Goal: Transaction & Acquisition: Obtain resource

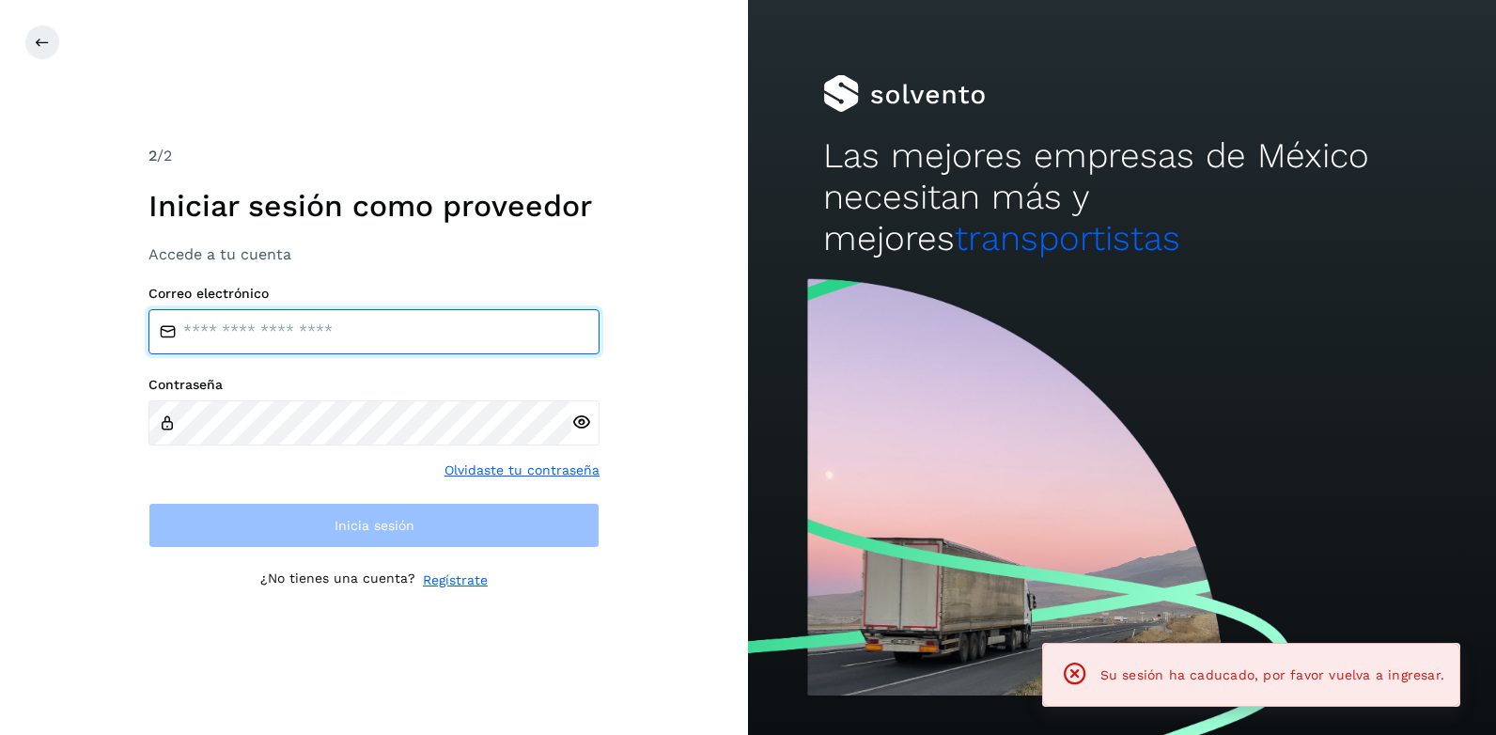
click at [225, 343] on input "email" at bounding box center [373, 331] width 451 height 45
type input "**********"
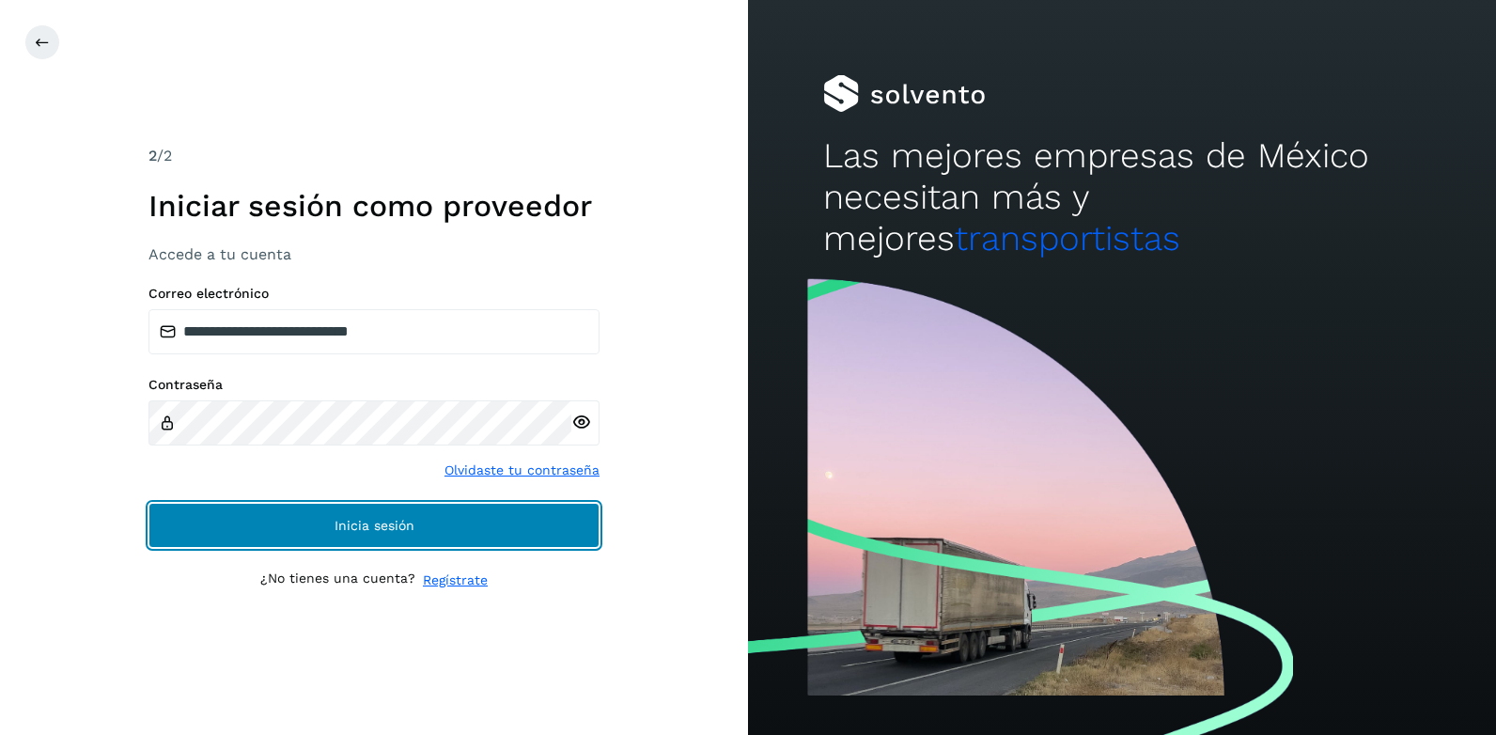
click at [396, 521] on span "Inicia sesión" at bounding box center [374, 525] width 80 height 13
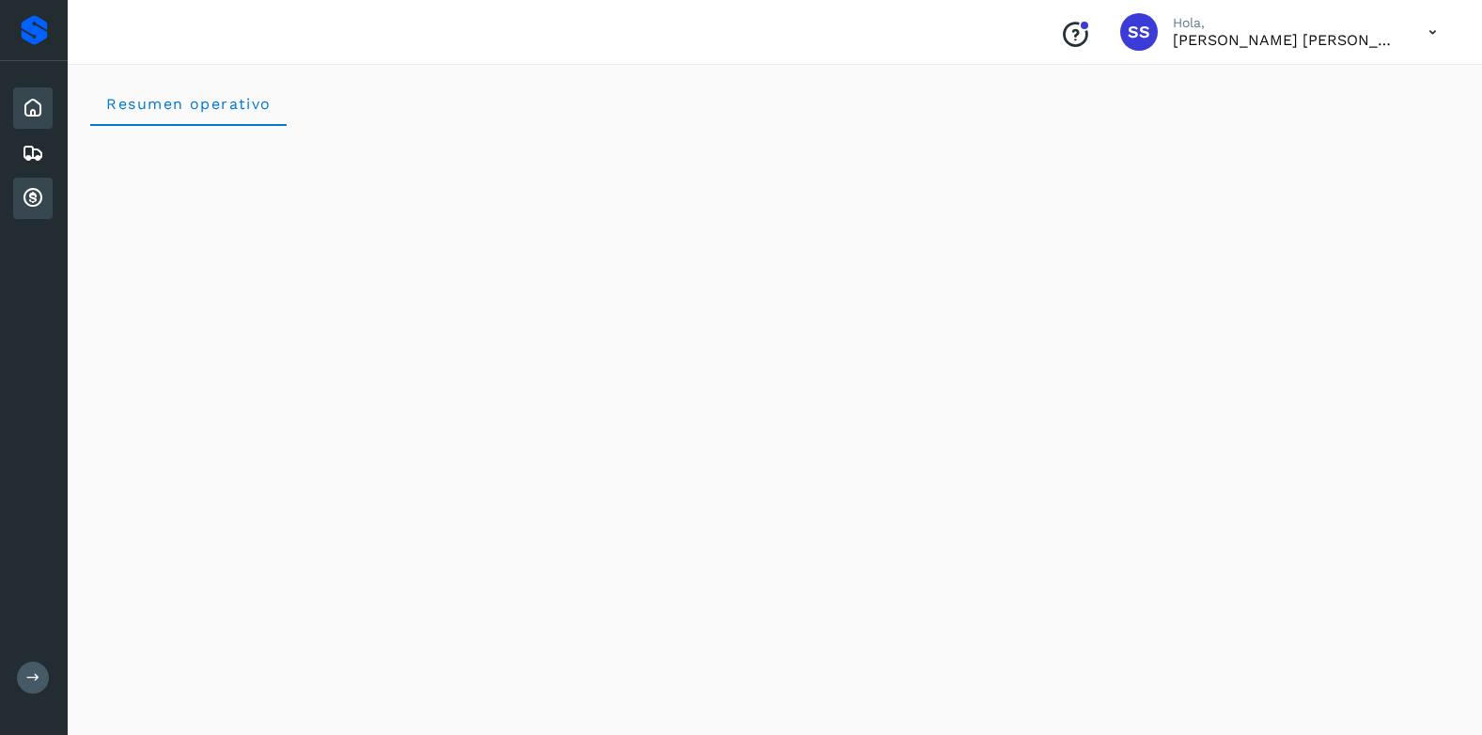
click at [28, 199] on icon at bounding box center [33, 198] width 23 height 23
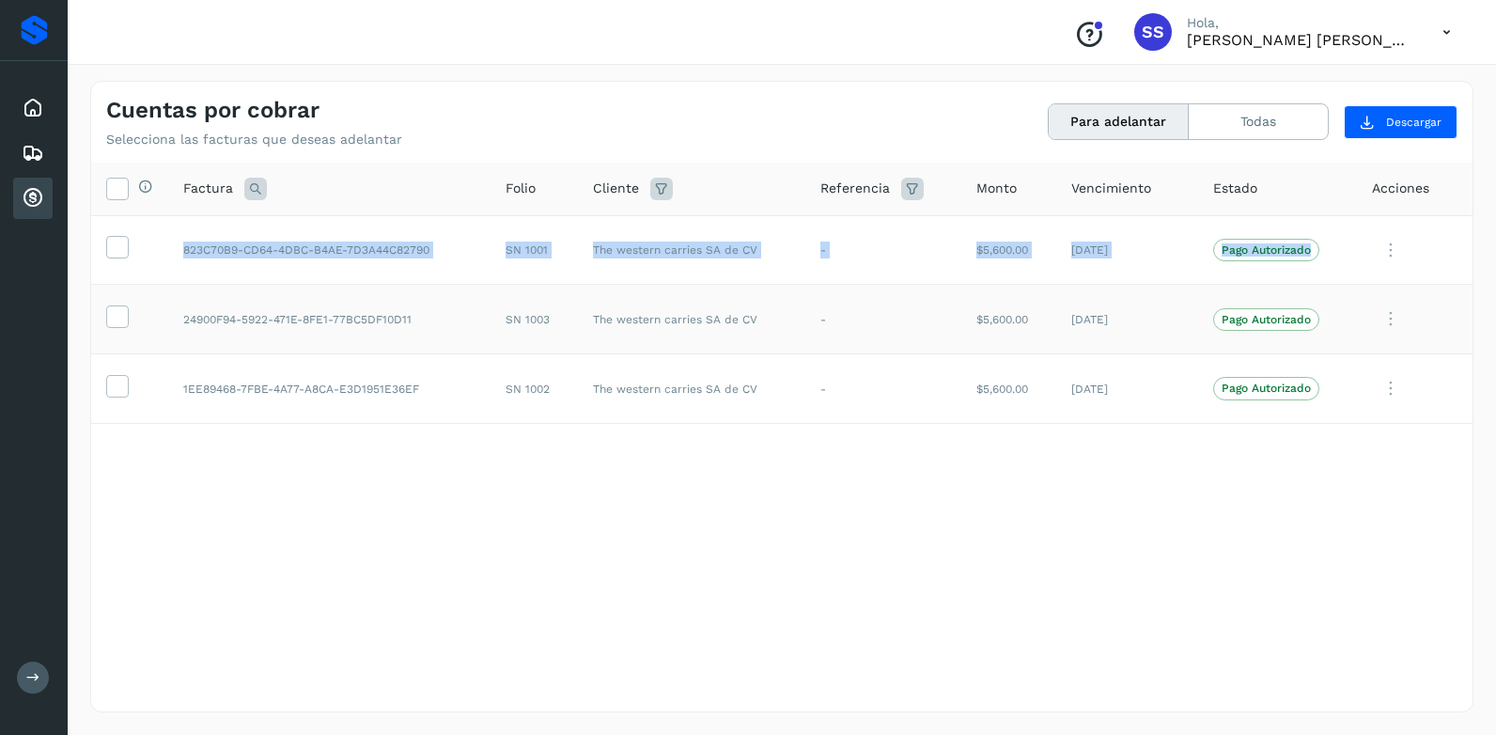
click at [129, 293] on tbody "823C70B9-CD64-4DBC-B4AE-7D3A44C82790 SN 1001 The western carries SA de CV - $5,…" at bounding box center [781, 319] width 1381 height 208
drag, startPoint x: 129, startPoint y: 293, endPoint x: 117, endPoint y: 254, distance: 41.0
click at [117, 254] on icon at bounding box center [117, 246] width 20 height 20
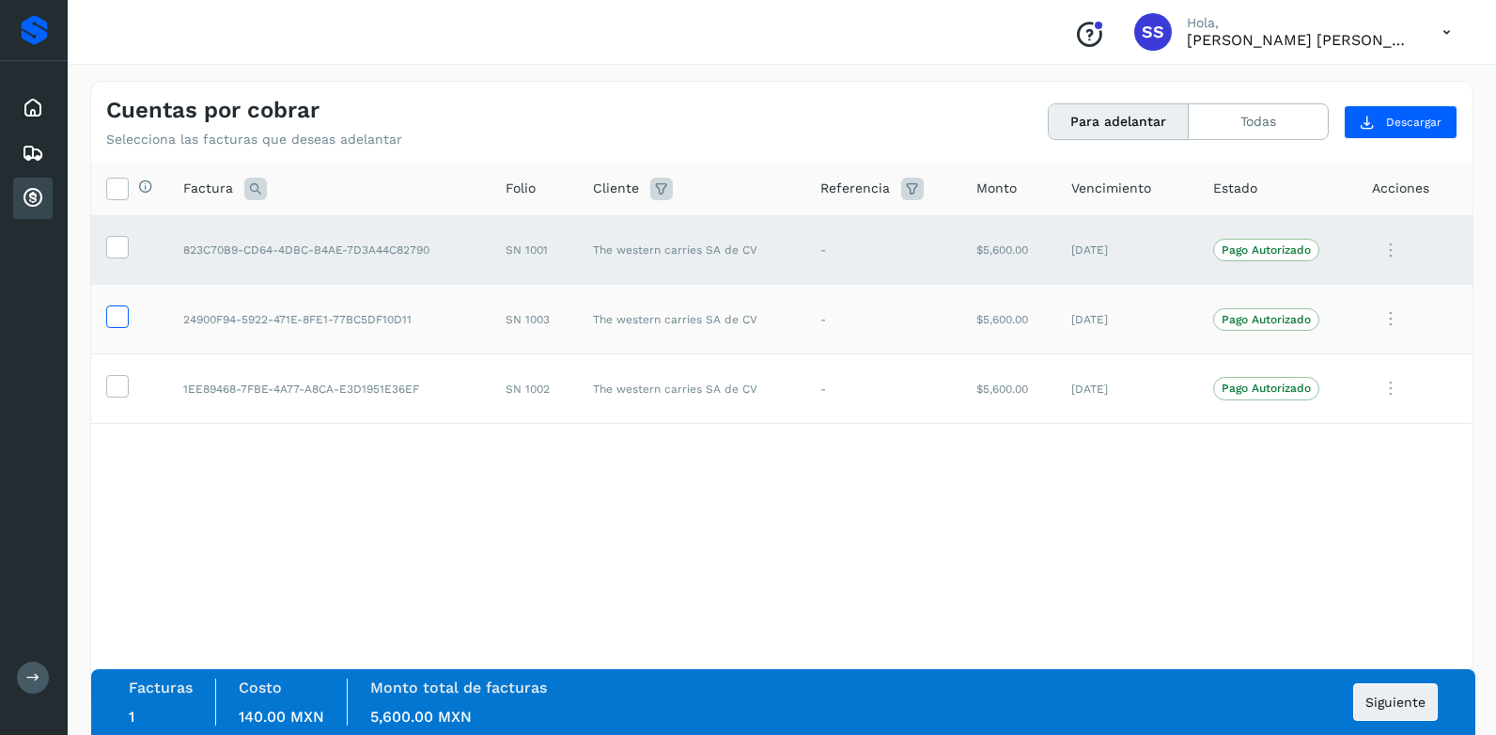
click at [119, 322] on icon at bounding box center [117, 315] width 20 height 20
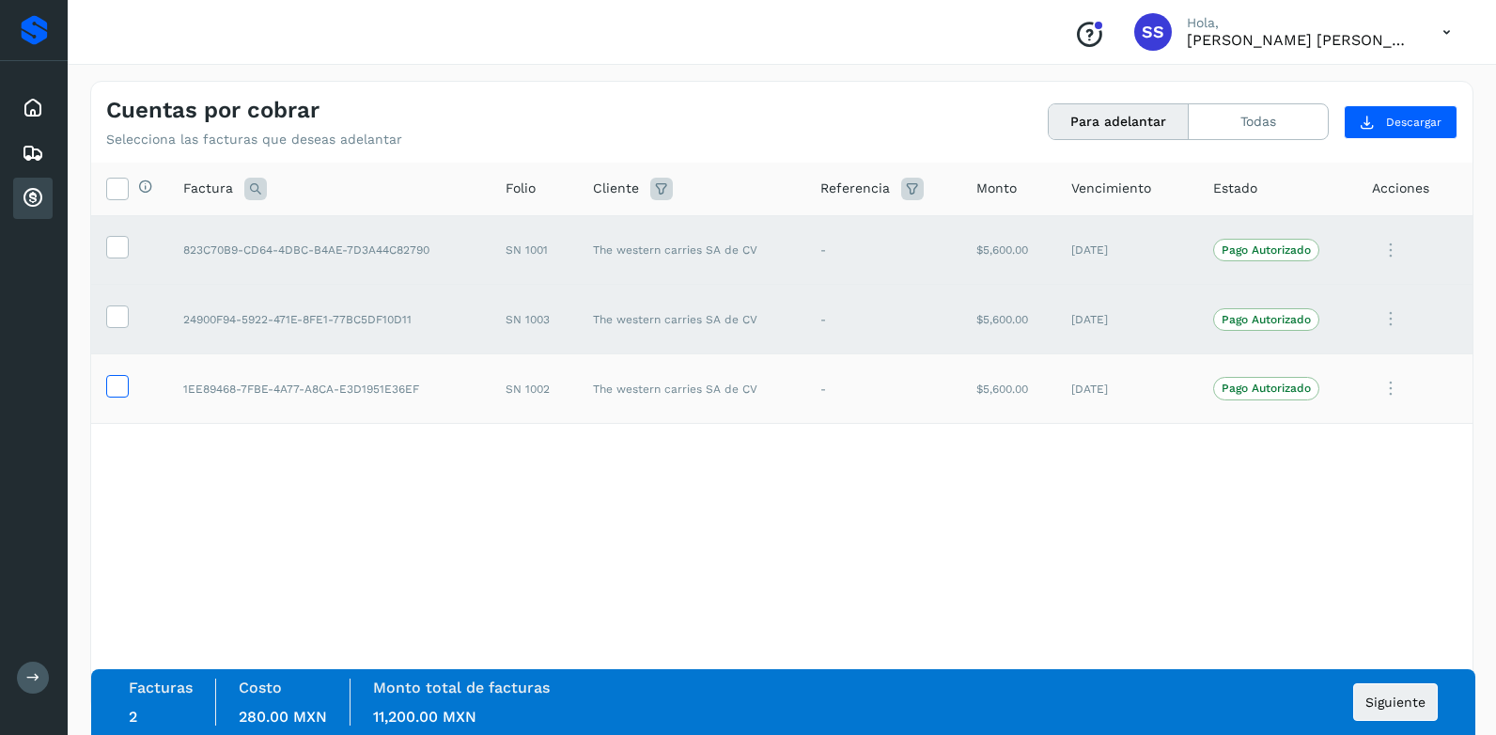
click at [111, 395] on icon at bounding box center [117, 385] width 20 height 20
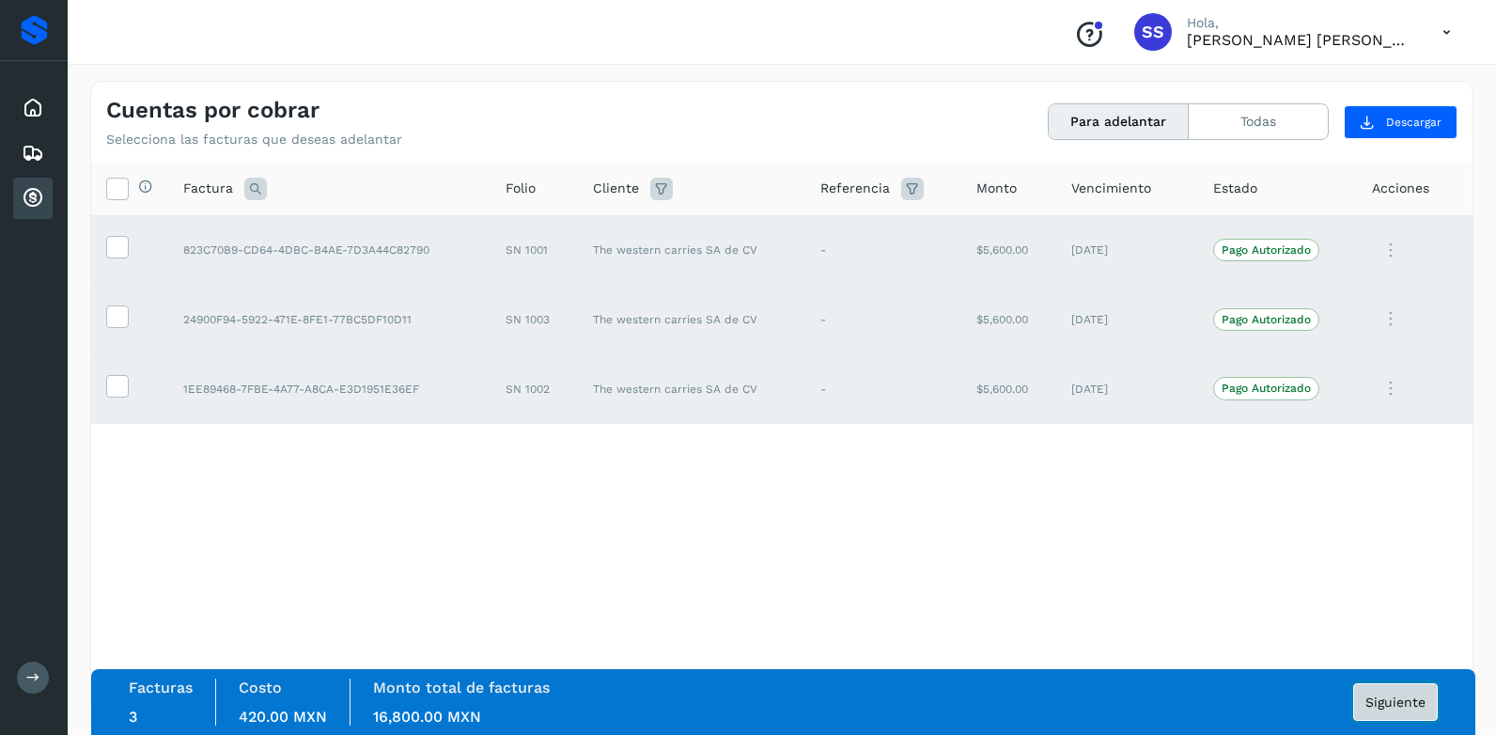
click at [1397, 708] on span "Siguiente" at bounding box center [1395, 701] width 60 height 13
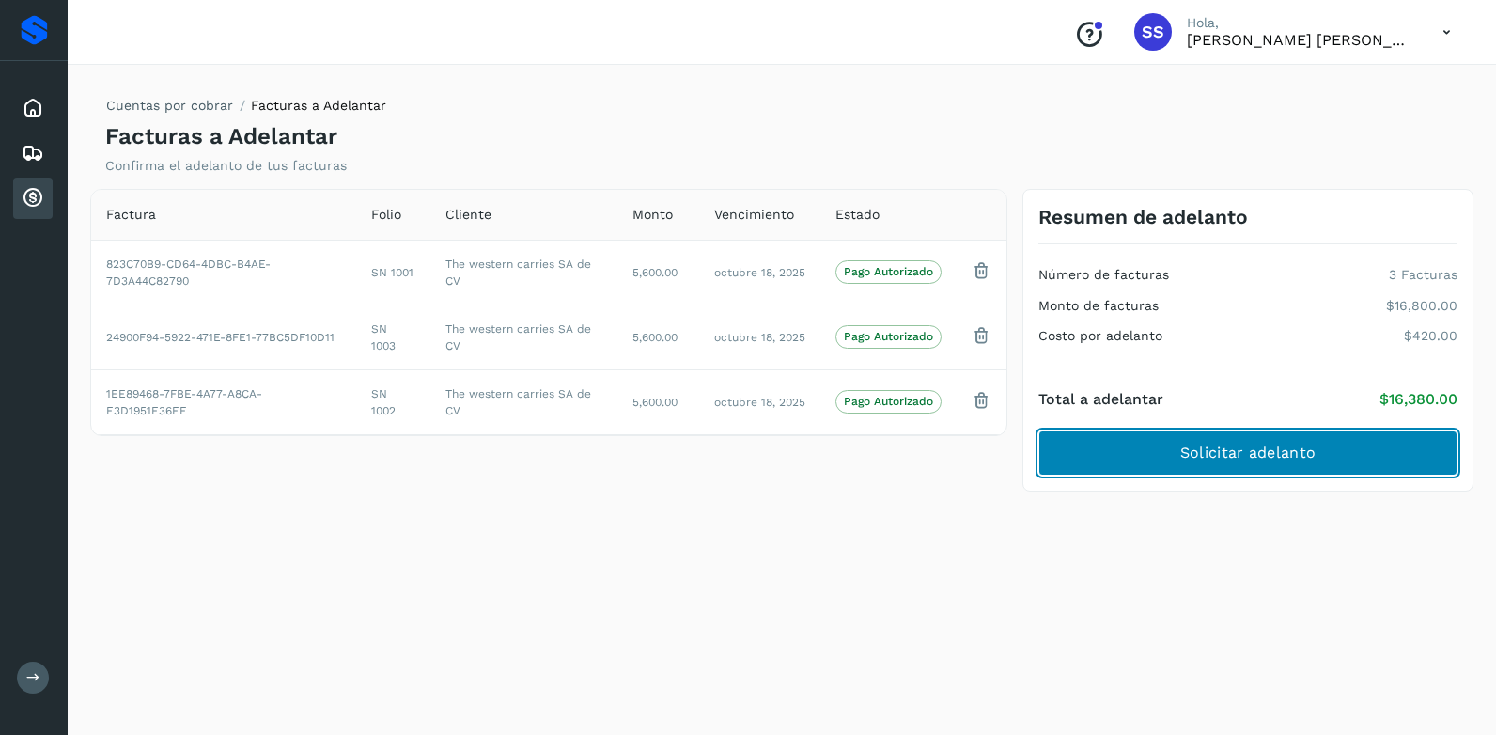
click at [1249, 454] on span "Solicitar adelanto" at bounding box center [1247, 453] width 135 height 21
